Goal: Information Seeking & Learning: Learn about a topic

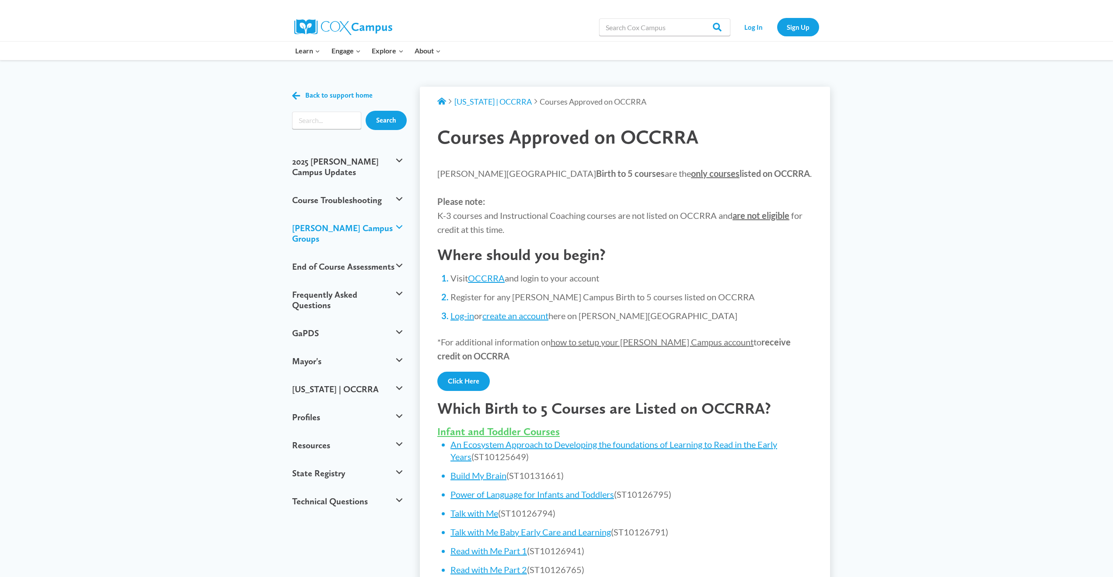
click at [398, 218] on button "[PERSON_NAME] Campus Groups" at bounding box center [347, 233] width 119 height 38
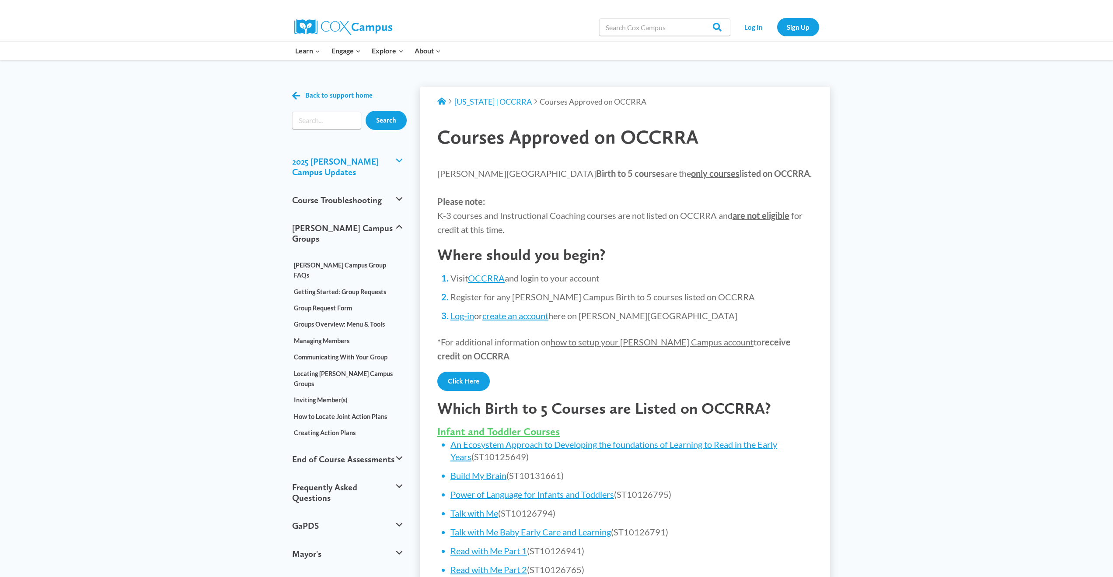
click at [398, 158] on button "2025 [PERSON_NAME] Campus Updates" at bounding box center [347, 166] width 119 height 38
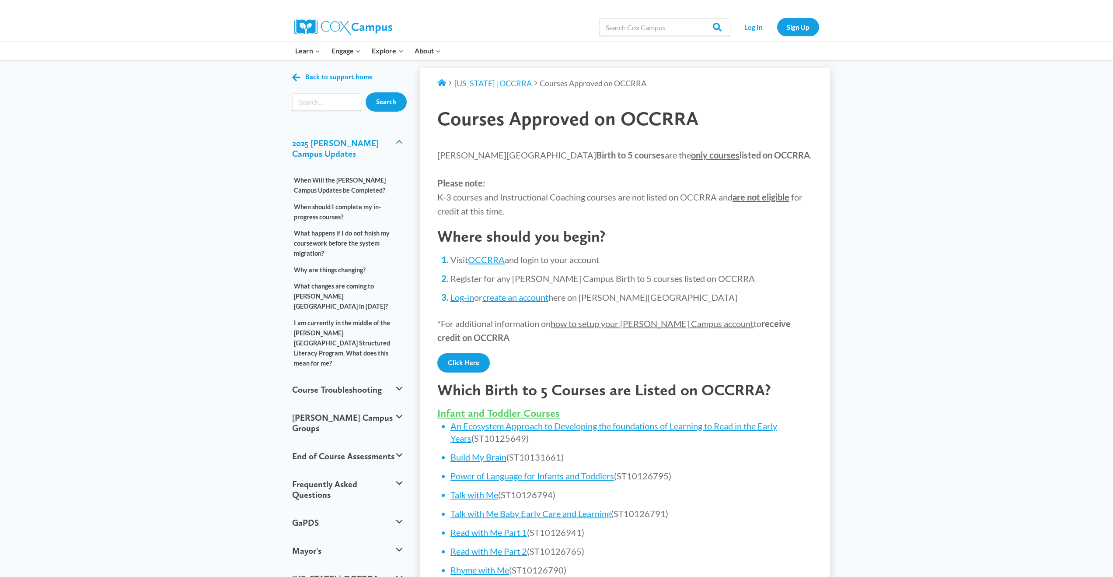
scroll to position [20, 0]
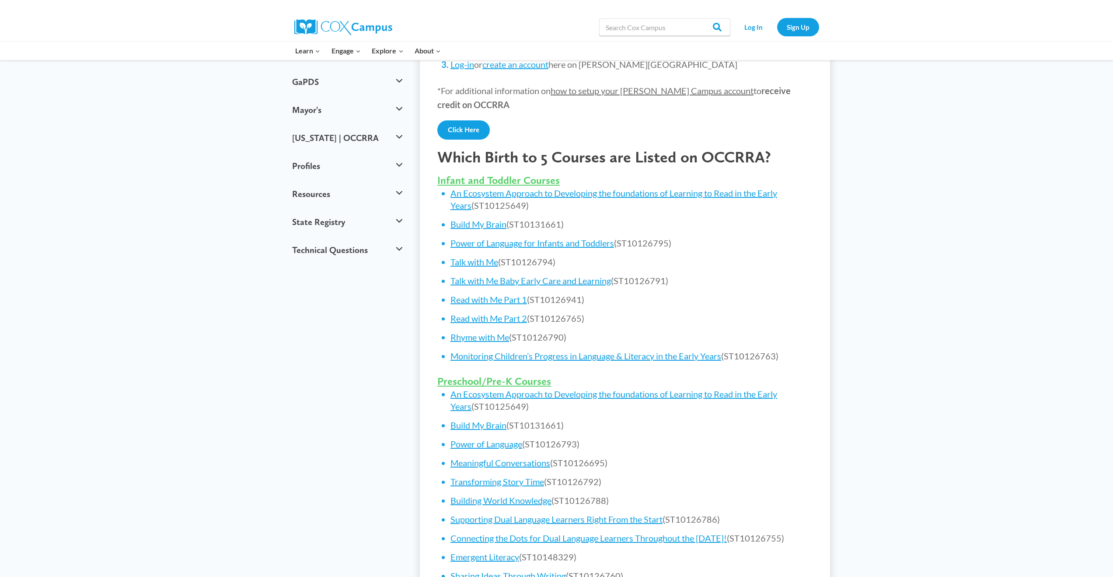
scroll to position [260, 0]
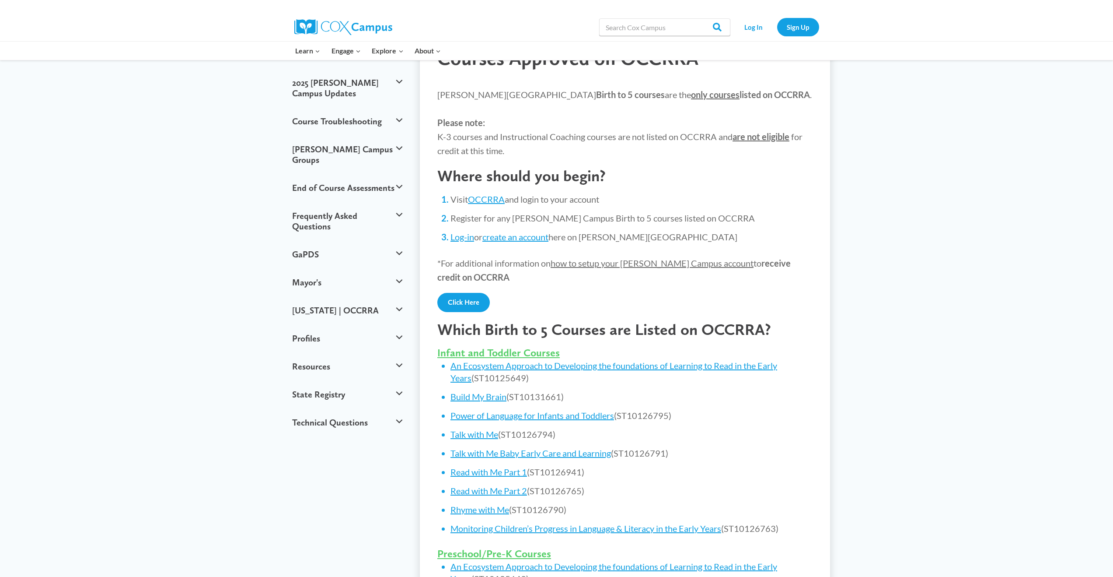
scroll to position [79, 0]
click at [483, 434] on link "Talk with Me" at bounding box center [475, 433] width 48 height 10
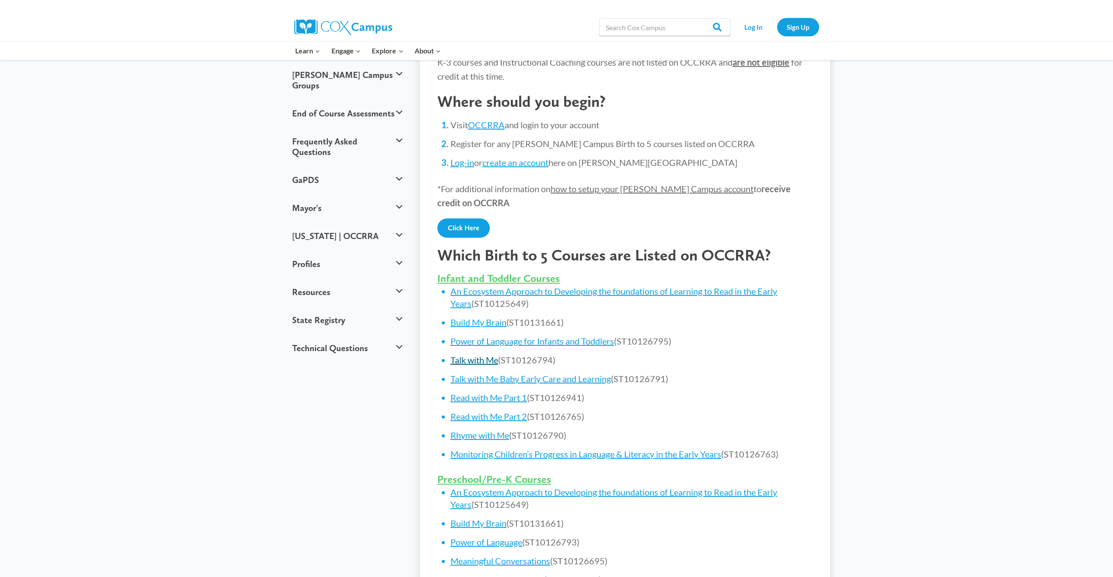
scroll to position [154, 0]
click at [494, 542] on link "Power of Language" at bounding box center [487, 541] width 72 height 10
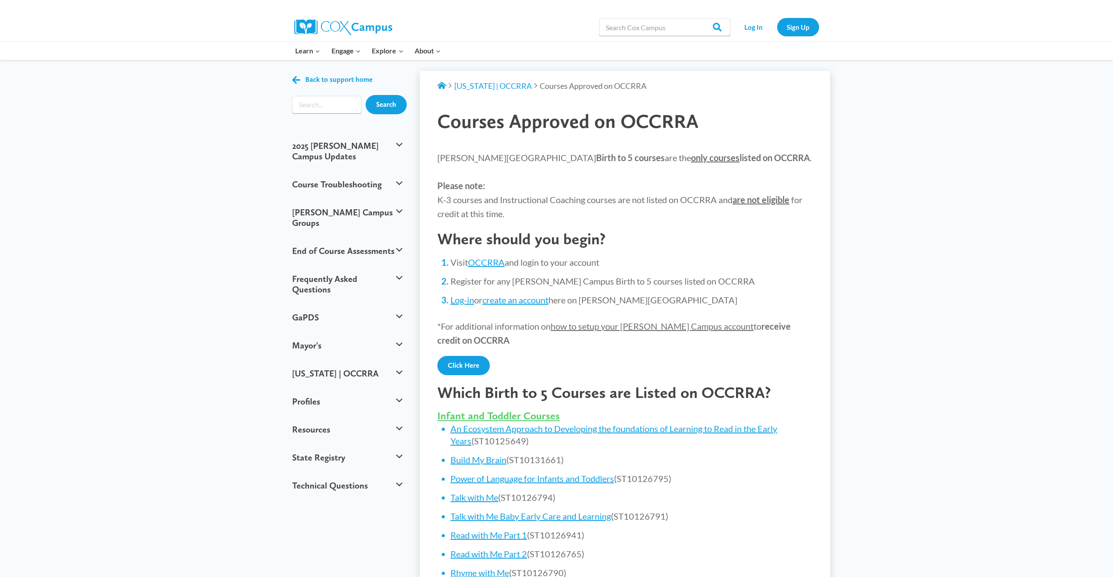
scroll to position [17, 0]
